Goal: Task Accomplishment & Management: Manage account settings

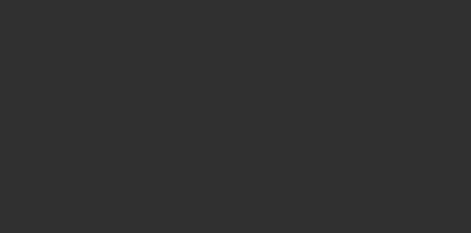
select select "10"
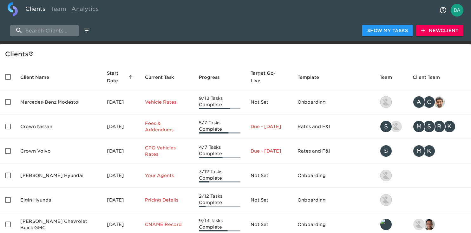
click at [48, 32] on input "search" at bounding box center [44, 30] width 69 height 11
paste input "Boise"
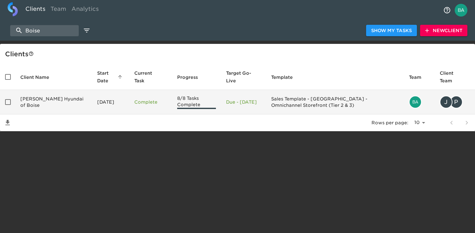
type input "Boise"
click at [59, 101] on td "Kendall Hyundai of Boise" at bounding box center [53, 102] width 77 height 24
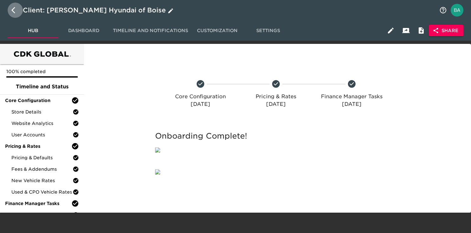
click at [11, 11] on button "button" at bounding box center [15, 10] width 15 height 15
select select "10"
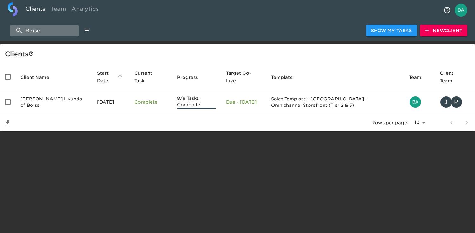
click at [48, 30] on input "Boise" at bounding box center [44, 30] width 69 height 11
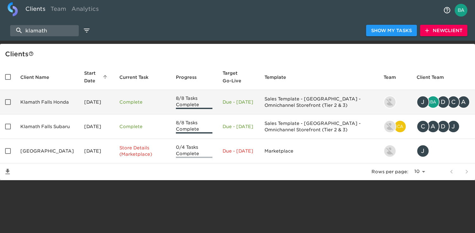
type input "klamath"
click at [45, 109] on td "Klamath Falls Honda" at bounding box center [47, 102] width 64 height 24
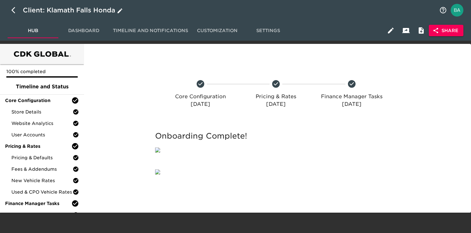
click at [68, 10] on div "Client: Klamath Falls Honda" at bounding box center [73, 10] width 101 height 10
click at [68, 10] on input "Klamath Falls Honda" at bounding box center [229, 10] width 413 height 10
click at [14, 11] on icon "button" at bounding box center [13, 10] width 4 height 6
select select "10"
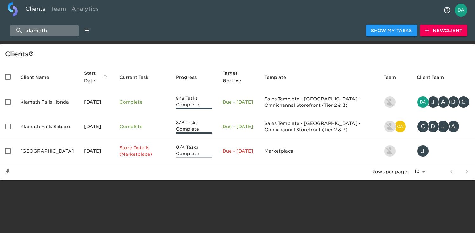
click at [36, 33] on input "klamath" at bounding box center [44, 30] width 69 height 11
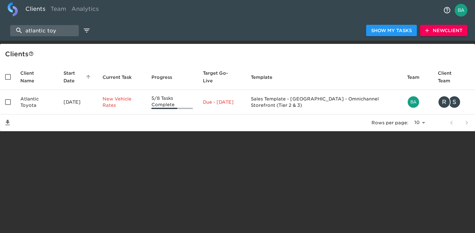
type input "atlantic toy"
click at [34, 98] on td "Atlantic Toyota" at bounding box center [36, 102] width 43 height 24
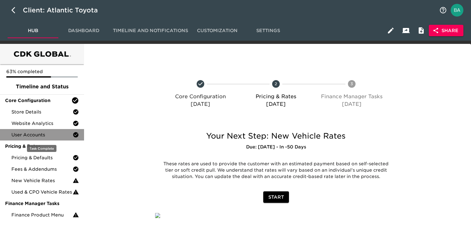
click at [20, 132] on span "User Accounts" at bounding box center [41, 134] width 61 height 6
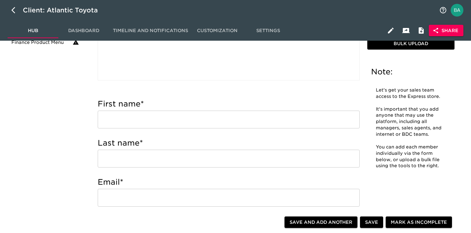
scroll to position [171, 0]
click at [167, 119] on input "text" at bounding box center [229, 120] width 262 height 18
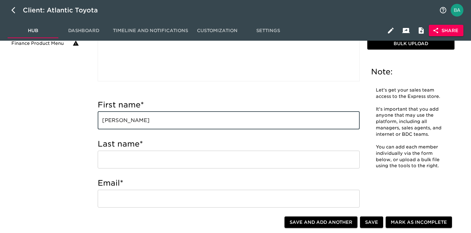
type input "Mike"
click at [117, 158] on input "text" at bounding box center [229, 159] width 262 height 18
paste input "Manuzzi"
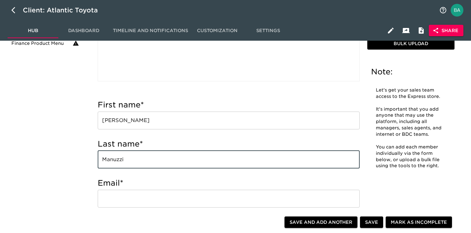
type input "Manuzzi"
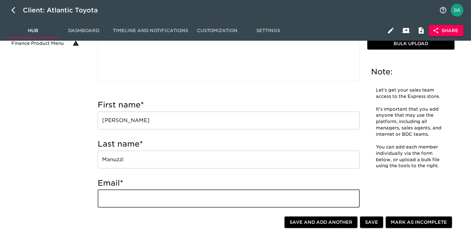
click at [139, 194] on input "email" at bounding box center [229, 198] width 262 height 18
paste input "MManuzzi@aagny.net"
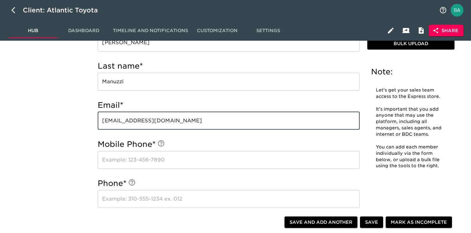
scroll to position [250, 0]
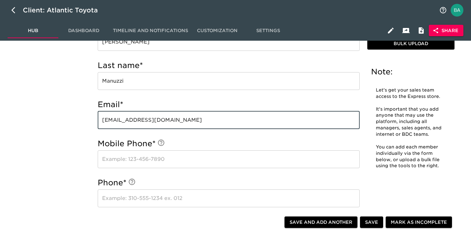
type input "MManuzzi@aagny.net"
click at [134, 157] on input "text" at bounding box center [229, 159] width 262 height 18
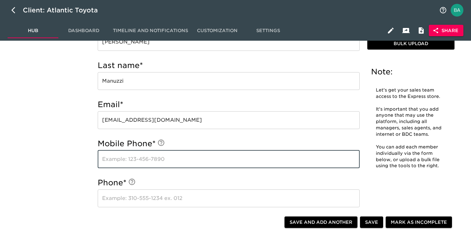
paste input "631-626-6367"
type input "631-626-6367"
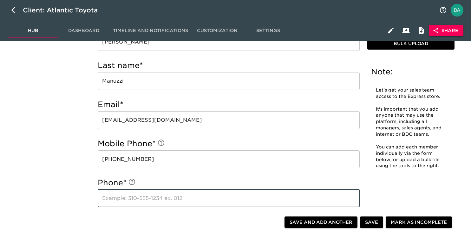
click at [121, 202] on input "text" at bounding box center [229, 198] width 262 height 18
paste input "631-532-3737"
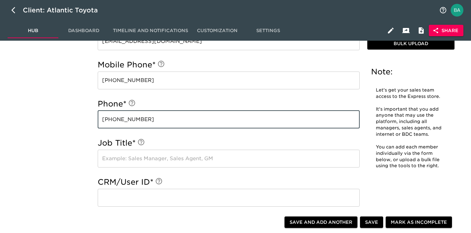
scroll to position [335, 0]
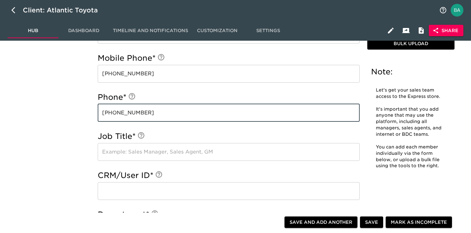
type input "631-532-3737"
click at [128, 153] on input "text" at bounding box center [229, 152] width 262 height 18
paste input "BDC Manager"
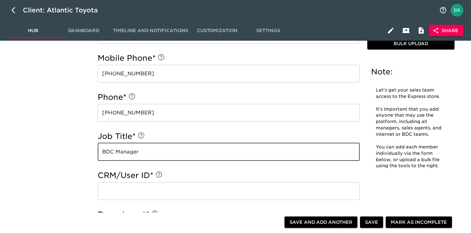
type input "BDC Manager"
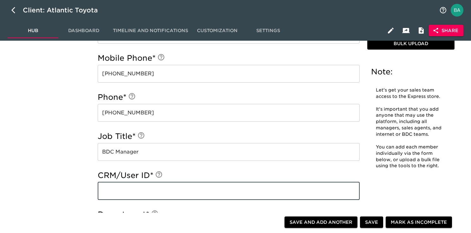
click at [109, 190] on input "text" at bounding box center [229, 191] width 262 height 18
paste input "mmanuzzi21808"
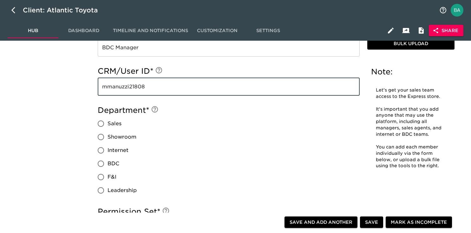
scroll to position [446, 0]
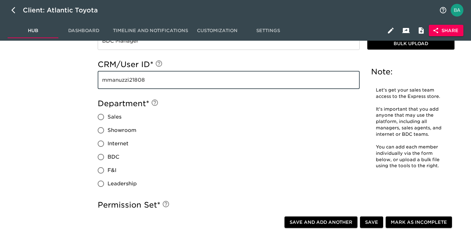
type input "mmanuzzi21808"
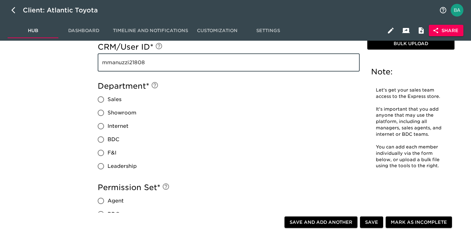
click at [103, 140] on input "BDC" at bounding box center [100, 139] width 13 height 13
radio input "true"
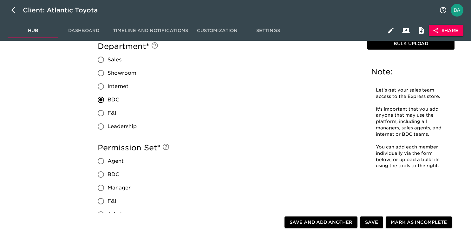
scroll to position [533, 0]
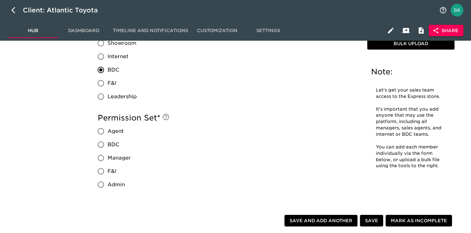
click at [101, 157] on input "Manager" at bounding box center [100, 157] width 13 height 13
radio input "true"
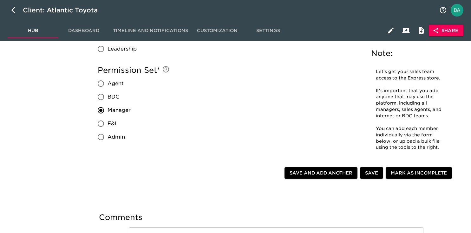
scroll to position [603, 0]
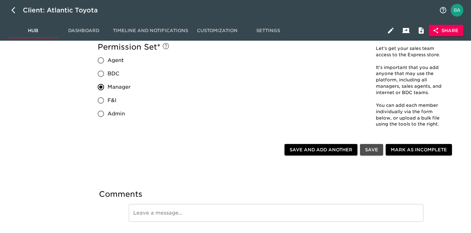
click at [372, 151] on span "Save" at bounding box center [371, 150] width 13 height 8
radio input "true"
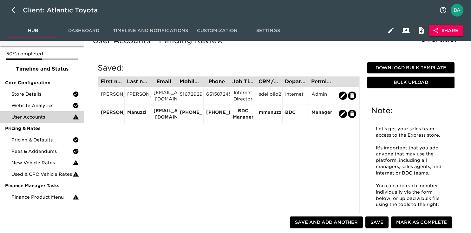
scroll to position [0, 0]
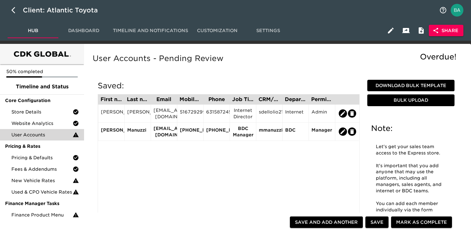
click at [188, 169] on div "First name Last name Email Mobile Phone Phone Job Title CRM/User ID Department …" at bounding box center [229, 173] width 262 height 159
click at [402, 220] on span "Mark as Complete" at bounding box center [421, 222] width 51 height 8
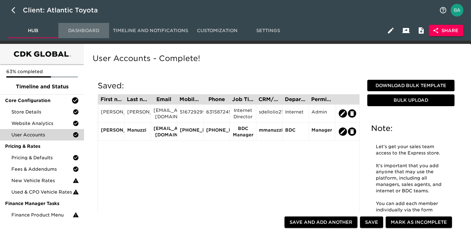
click at [81, 36] on button "Dashboard" at bounding box center [83, 30] width 51 height 15
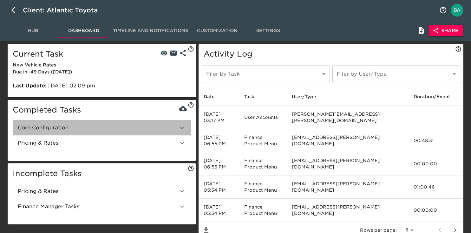
click at [58, 126] on span "Core Configuration" at bounding box center [98, 128] width 161 height 8
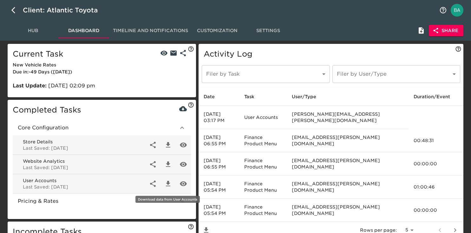
click at [166, 182] on icon "button" at bounding box center [168, 184] width 8 height 8
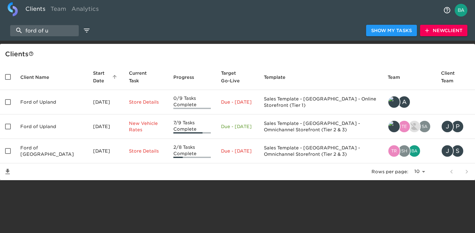
select select "10"
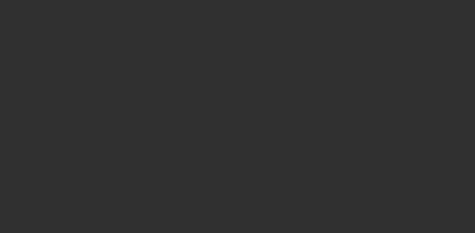
select select "10"
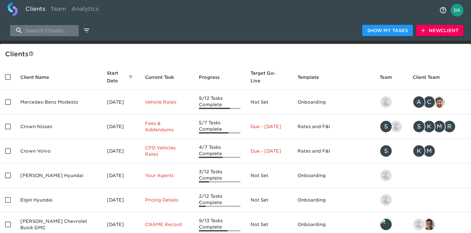
click at [56, 29] on input "search" at bounding box center [44, 30] width 69 height 11
type input "t"
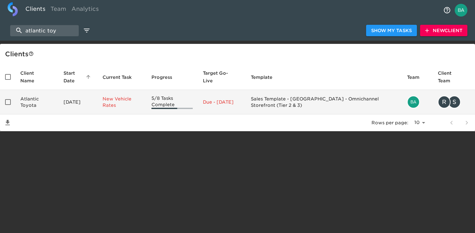
type input "atlantic toy"
click at [40, 106] on td "Atlantic Toyota" at bounding box center [36, 102] width 43 height 24
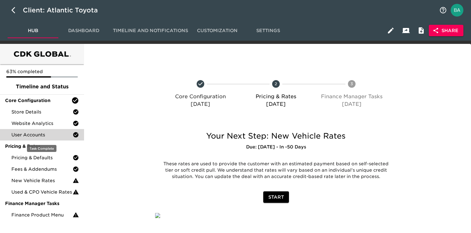
click at [44, 131] on div "User Accounts" at bounding box center [42, 134] width 84 height 11
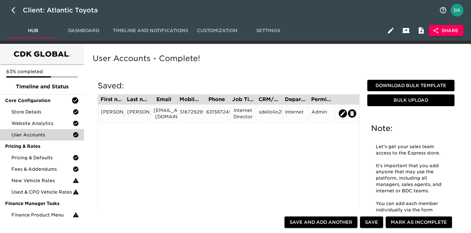
click at [189, 111] on div "5167292995" at bounding box center [190, 114] width 21 height 10
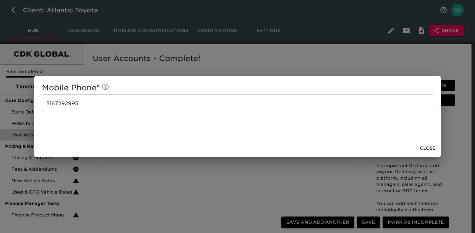
click at [239, 67] on div "Mobile Phone * 5167292995 ​ Close" at bounding box center [237, 116] width 475 height 233
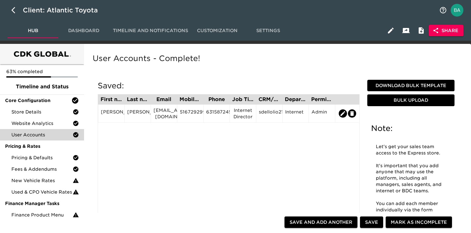
click at [246, 125] on div "First name Last name Email Mobile Phone Phone Job Title CRM/User ID Department …" at bounding box center [229, 173] width 262 height 159
click at [242, 110] on div "Internet Director" at bounding box center [243, 113] width 21 height 13
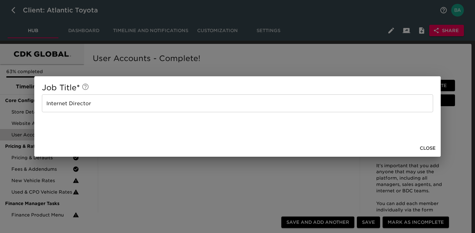
click at [255, 63] on div "Job Title * Internet Director ​ Close" at bounding box center [237, 116] width 475 height 233
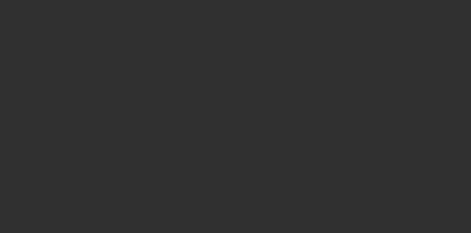
select select "10"
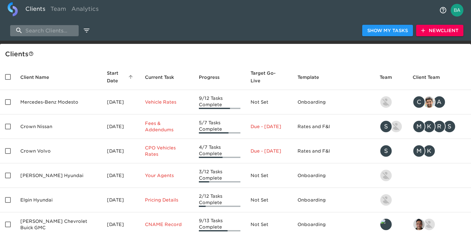
click at [48, 34] on input "search" at bounding box center [44, 30] width 69 height 11
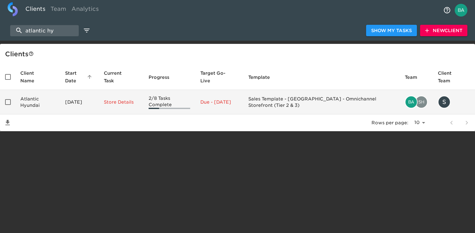
type input "atlantic hy"
click at [56, 102] on td "Atlantic Hyundai" at bounding box center [37, 102] width 45 height 24
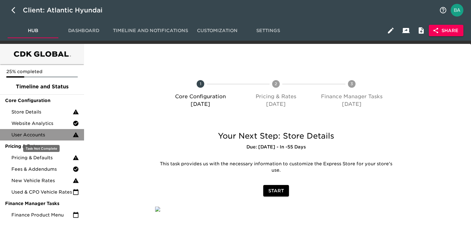
click at [33, 135] on span "User Accounts" at bounding box center [41, 134] width 61 height 6
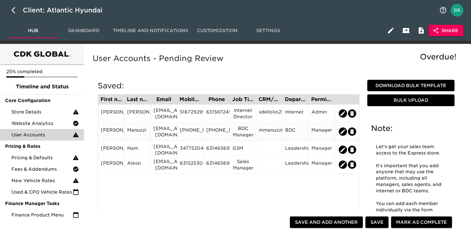
click at [122, 129] on div "Mike" at bounding box center [111, 131] width 26 height 18
click at [139, 133] on div "Manuzzi" at bounding box center [137, 132] width 21 height 10
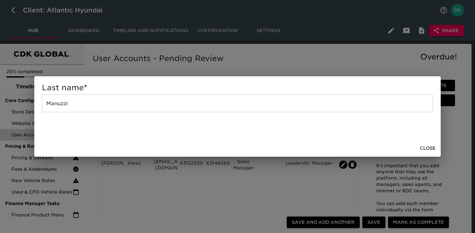
click at [66, 102] on input "Manuzzi" at bounding box center [237, 103] width 391 height 18
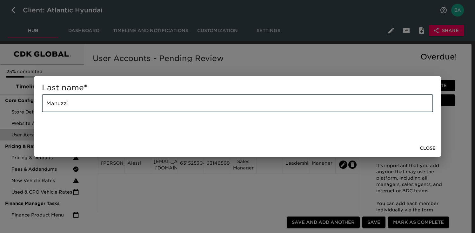
click at [66, 102] on input "Manuzzi" at bounding box center [237, 103] width 391 height 18
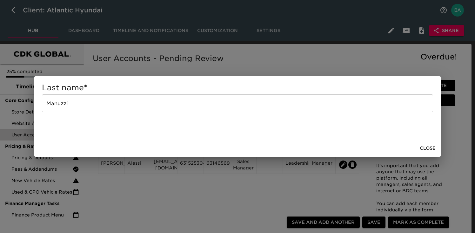
click at [180, 70] on div "Last name * Manuzzi ​ Close" at bounding box center [237, 116] width 475 height 233
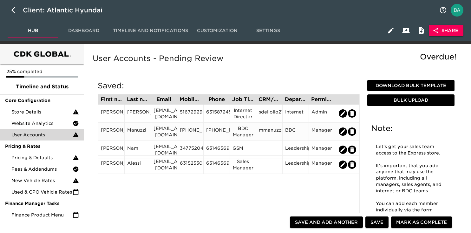
click at [172, 129] on div "MManuzzi@aagny.net" at bounding box center [164, 131] width 21 height 13
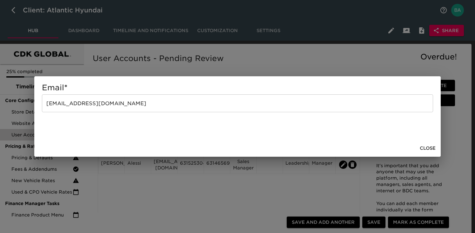
click at [90, 104] on input "MManuzzi@aagny.net" at bounding box center [237, 103] width 391 height 18
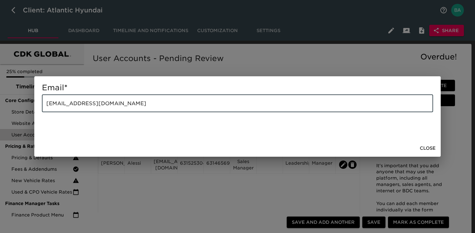
click at [90, 104] on input "MManuzzi@aagny.net" at bounding box center [237, 103] width 391 height 18
click at [174, 68] on div "Email * MManuzzi@aagny.net ​ Close" at bounding box center [237, 116] width 475 height 233
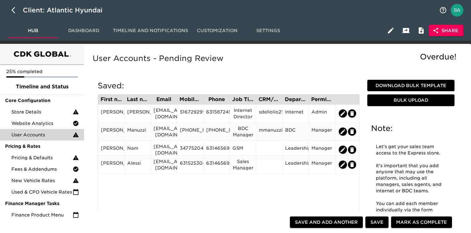
click at [192, 132] on div "631-626-6367" at bounding box center [190, 132] width 21 height 10
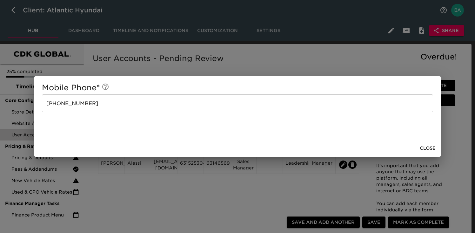
click at [73, 103] on input "631-626-6367" at bounding box center [237, 103] width 391 height 18
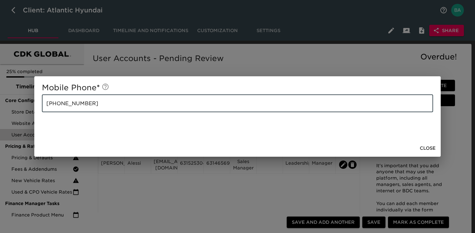
click at [73, 103] on input "631-626-6367" at bounding box center [237, 103] width 391 height 18
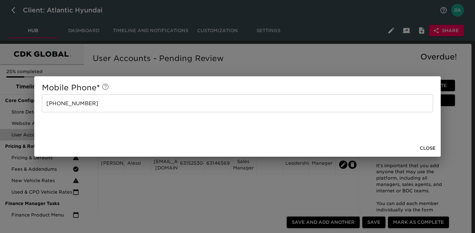
click at [148, 194] on div "Mobile Phone * 631-626-6367 ​ Close" at bounding box center [237, 116] width 475 height 233
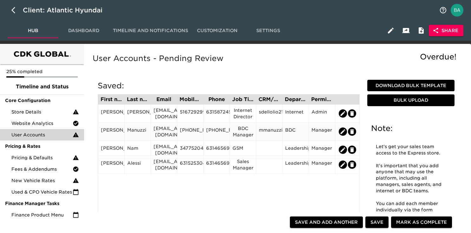
click at [219, 132] on div "631-532-3737" at bounding box center [216, 132] width 21 height 10
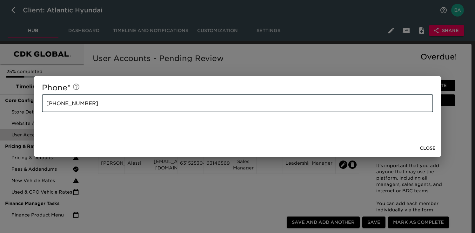
click at [81, 104] on input "631-532-3737" at bounding box center [237, 103] width 391 height 18
click at [183, 193] on div "Phone * 631-532-3737 ​ Close" at bounding box center [237, 116] width 475 height 233
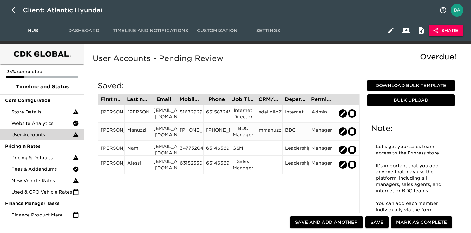
click at [241, 134] on div "BDC Manager" at bounding box center [243, 131] width 21 height 13
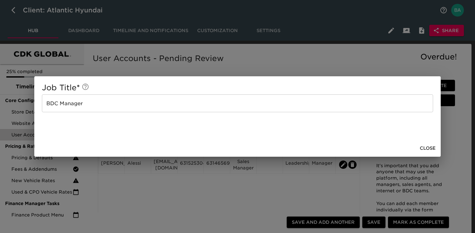
click at [76, 107] on input "BDC Manager" at bounding box center [237, 103] width 391 height 18
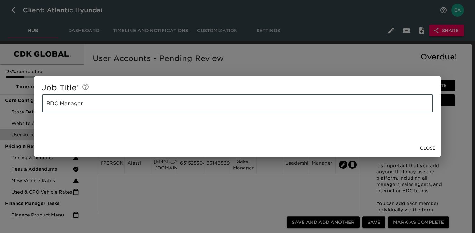
click at [76, 107] on input "BDC Manager" at bounding box center [237, 103] width 391 height 18
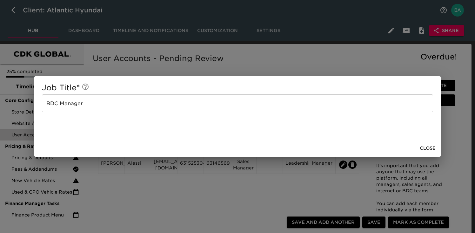
click at [166, 210] on div "Job Title * BDC Manager ​ Close" at bounding box center [237, 116] width 475 height 233
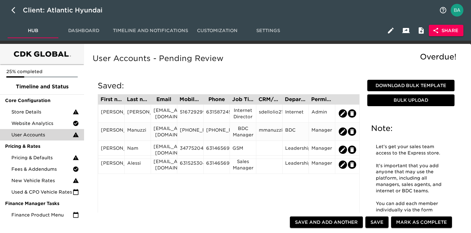
click at [268, 132] on div "mmanuzzi21808" at bounding box center [269, 132] width 21 height 10
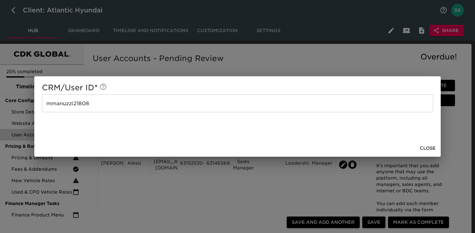
click at [72, 105] on input "mmanuzzi21808" at bounding box center [237, 103] width 391 height 18
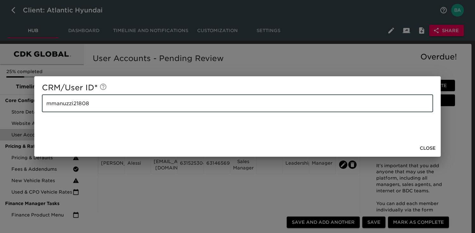
click at [72, 105] on input "mmanuzzi21808" at bounding box center [237, 103] width 391 height 18
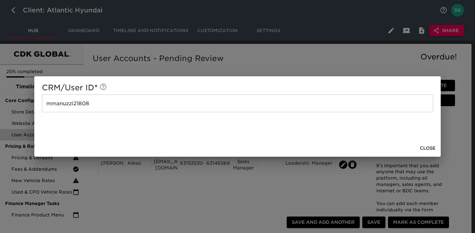
click at [294, 50] on div "CRM/User ID * mmanuzzi21808 ​ Close" at bounding box center [237, 116] width 475 height 233
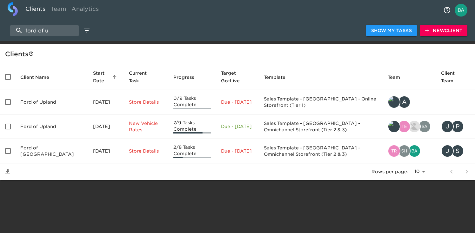
select select "10"
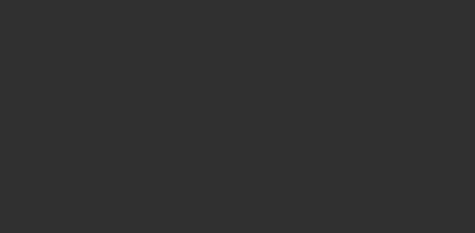
select select "10"
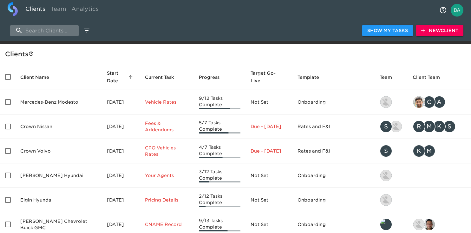
click at [55, 30] on input "search" at bounding box center [44, 30] width 69 height 11
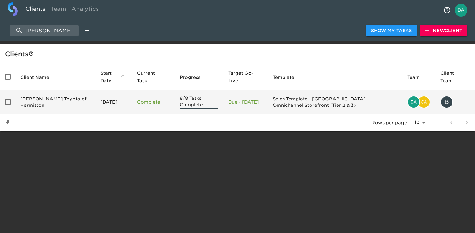
type input "hermis"
click at [54, 105] on td "Rogers Toyota of Hermiston" at bounding box center [55, 102] width 80 height 24
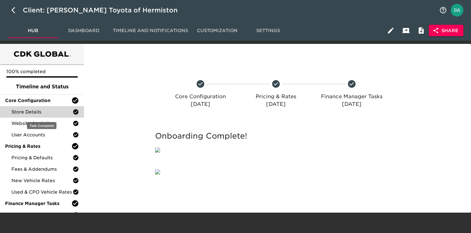
click at [47, 109] on span "Store Details" at bounding box center [41, 112] width 61 height 6
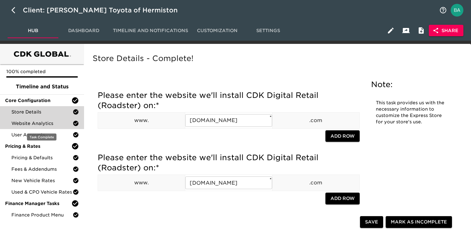
click at [50, 126] on span "Website Analytics" at bounding box center [41, 123] width 61 height 6
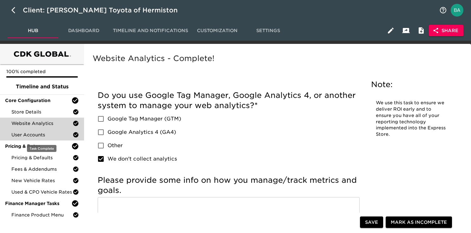
click at [44, 132] on span "User Accounts" at bounding box center [41, 134] width 61 height 6
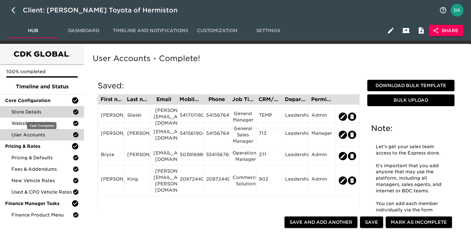
click at [30, 111] on span "Store Details" at bounding box center [41, 112] width 61 height 6
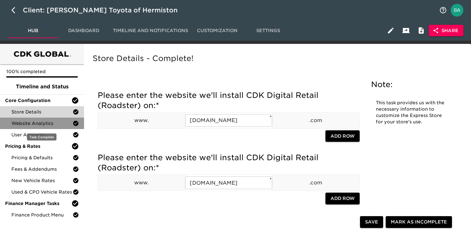
click at [48, 122] on span "Website Analytics" at bounding box center [41, 123] width 61 height 6
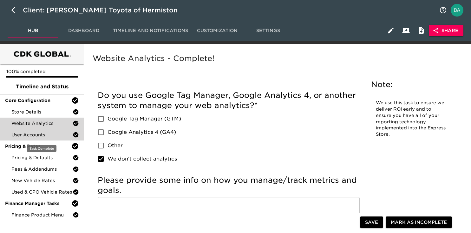
click at [37, 130] on div "User Accounts" at bounding box center [42, 134] width 84 height 11
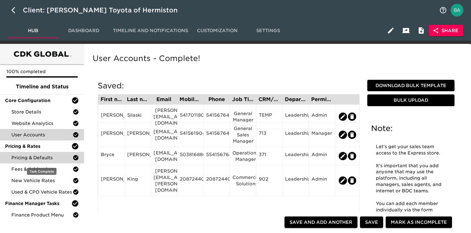
click at [25, 155] on span "Pricing & Defaults" at bounding box center [41, 157] width 61 height 6
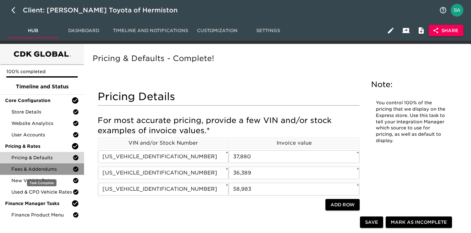
click at [23, 172] on span "Fees & Addendums" at bounding box center [41, 169] width 61 height 6
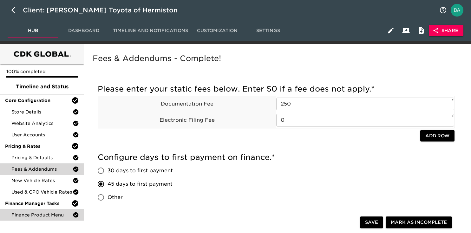
click at [54, 211] on div "Finance Product Menu" at bounding box center [42, 214] width 84 height 11
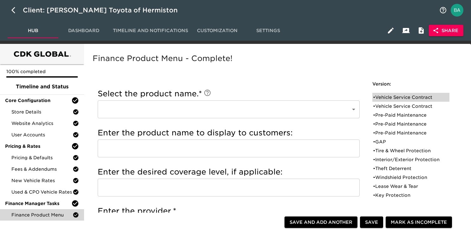
click at [399, 98] on div "• Vehicle Service Contract" at bounding box center [406, 97] width 67 height 6
type input "Vehicle Service Contract"
type input "Toyota Extra Care"
type input "Platinum"
type input "Toyota Financial Services"
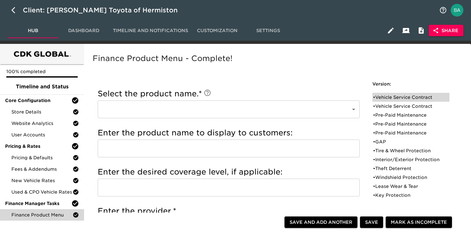
radio input "true"
checkbox input "true"
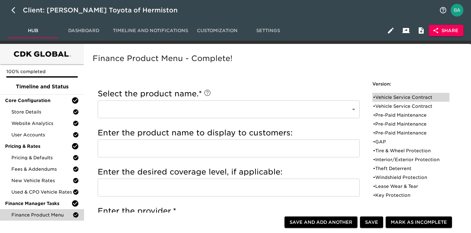
checkbox input "true"
radio input "true"
type input "36095"
radio input "true"
type input "2500"
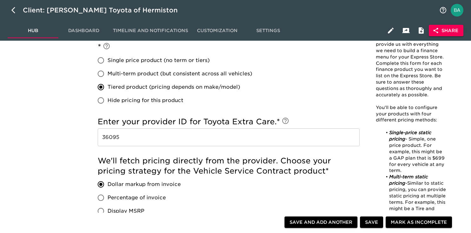
scroll to position [451, 0]
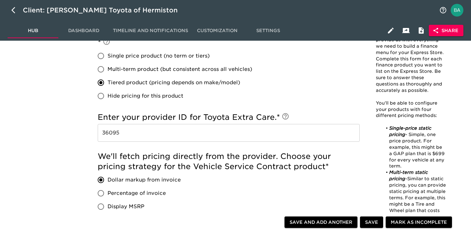
click at [117, 131] on input "36095" at bounding box center [229, 133] width 262 height 18
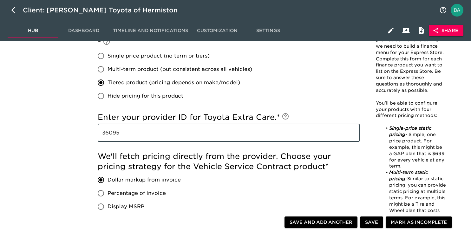
click at [117, 131] on input "36095" at bounding box center [229, 133] width 262 height 18
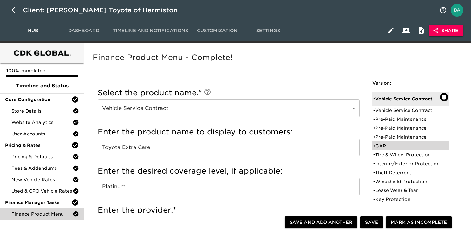
scroll to position [0, 0]
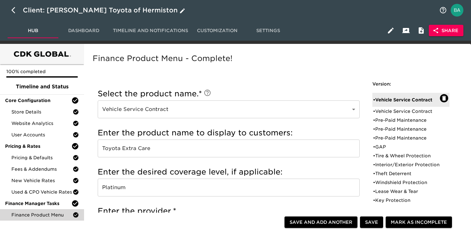
click at [102, 12] on div "Client: Rogers Toyota of Hermiston" at bounding box center [105, 10] width 164 height 10
click at [102, 12] on input "Rogers Toyota of Hermiston" at bounding box center [229, 10] width 413 height 10
click at [30, 134] on span "User Accounts" at bounding box center [41, 134] width 61 height 6
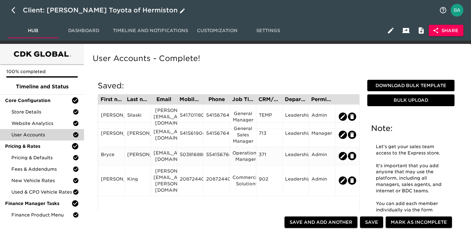
click at [162, 157] on div "brycej@rogersmotors.com" at bounding box center [164, 155] width 21 height 13
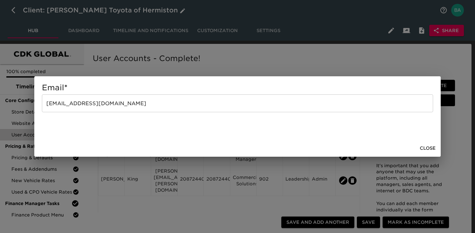
click at [98, 106] on input "brycej@rogersmotors.com" at bounding box center [237, 103] width 391 height 18
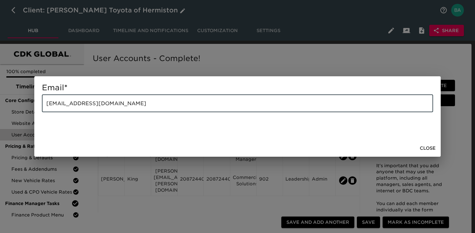
click at [98, 106] on input "brycej@rogersmotors.com" at bounding box center [237, 103] width 391 height 18
click at [156, 68] on div "Email * brycej@rogersmotors.com ​ Close" at bounding box center [237, 116] width 475 height 233
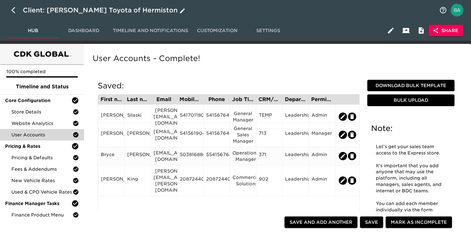
click at [134, 155] on div "Jentzsch" at bounding box center [137, 156] width 21 height 10
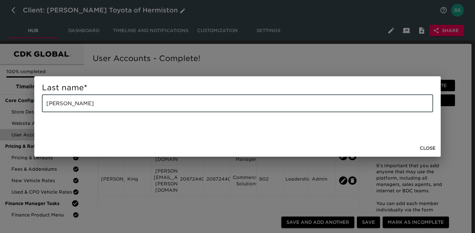
click at [68, 103] on input "Jentzsch" at bounding box center [237, 103] width 391 height 18
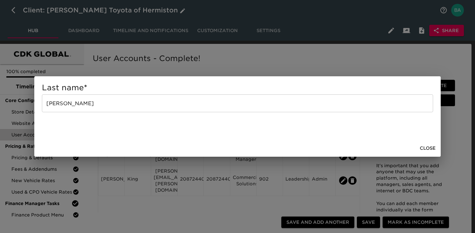
click at [366, 61] on div "Last name * Jentzsch ​ Close" at bounding box center [237, 116] width 475 height 233
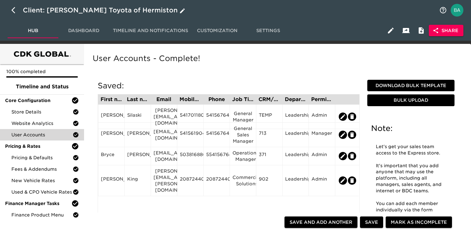
click at [12, 8] on icon "button" at bounding box center [15, 10] width 8 height 8
select select "10"
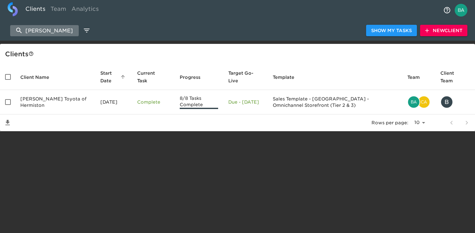
click at [42, 26] on input "hermis" at bounding box center [44, 30] width 69 height 11
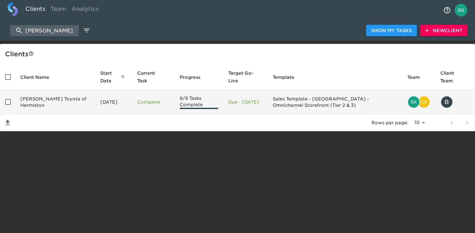
click at [56, 103] on td "Rogers Toyota of Hermiston" at bounding box center [55, 102] width 80 height 24
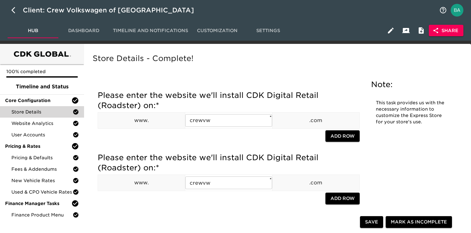
scroll to position [304, 0]
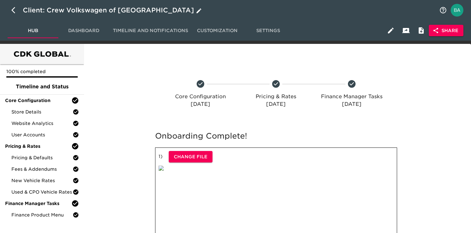
click at [12, 10] on icon "button" at bounding box center [13, 10] width 4 height 6
select select "10"
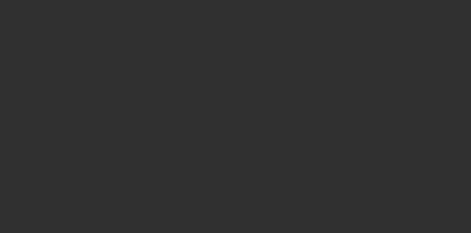
select select "10"
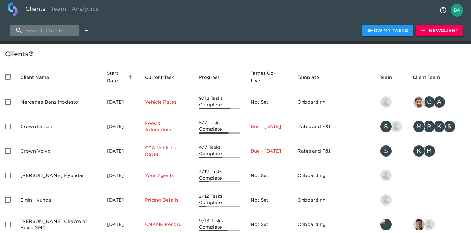
click at [30, 32] on input "search" at bounding box center [44, 30] width 69 height 11
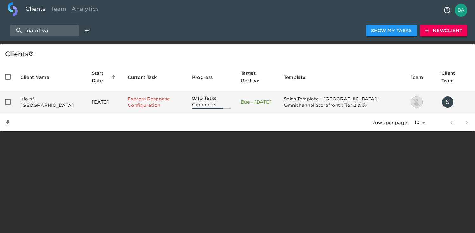
type input "kia of va"
click at [46, 104] on td "Kia of [GEOGRAPHIC_DATA]" at bounding box center [50, 102] width 71 height 24
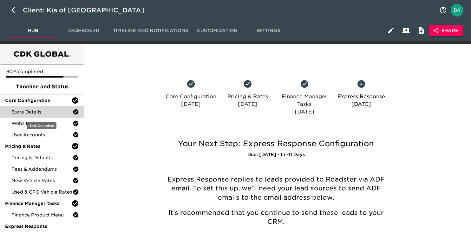
click at [45, 113] on span "Store Details" at bounding box center [41, 112] width 61 height 6
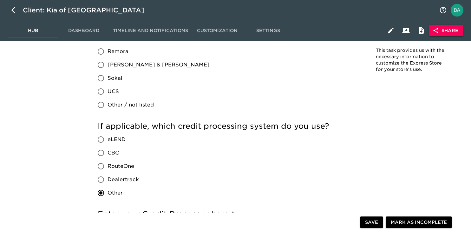
scroll to position [629, 0]
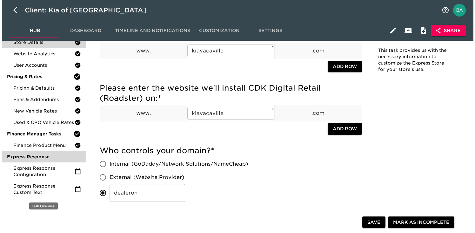
scroll to position [73, 0]
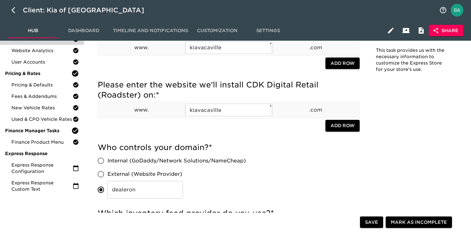
click at [439, 34] on button "Share" at bounding box center [446, 31] width 35 height 12
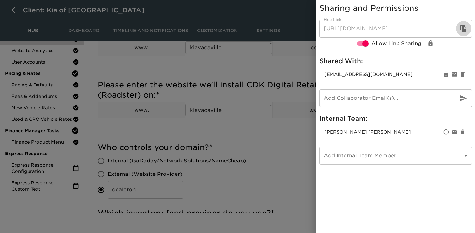
click at [462, 26] on icon "button" at bounding box center [463, 29] width 8 height 8
